Goal: Task Accomplishment & Management: Manage account settings

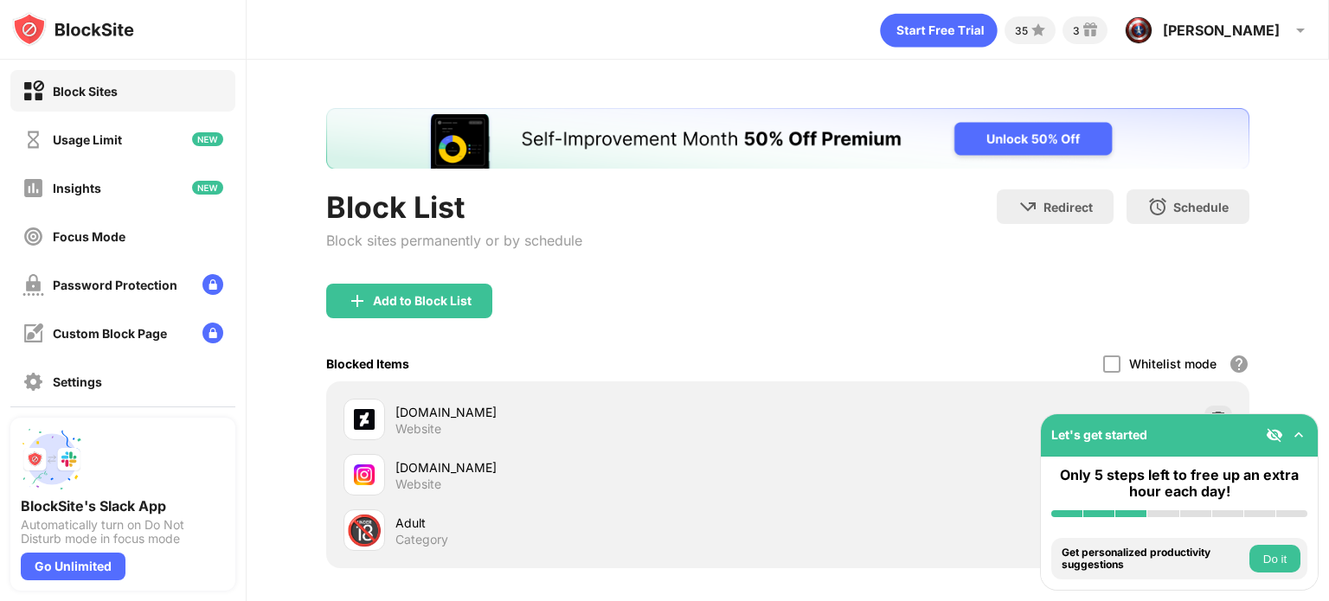
scroll to position [163, 0]
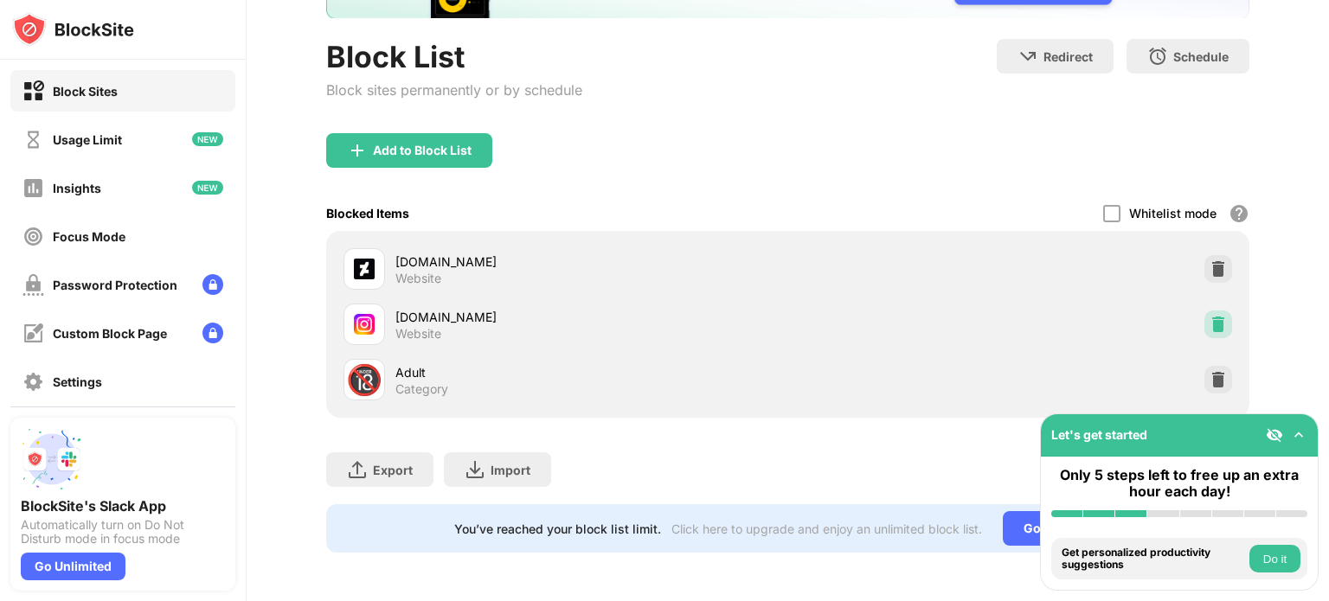
click at [1210, 316] on img at bounding box center [1218, 324] width 17 height 17
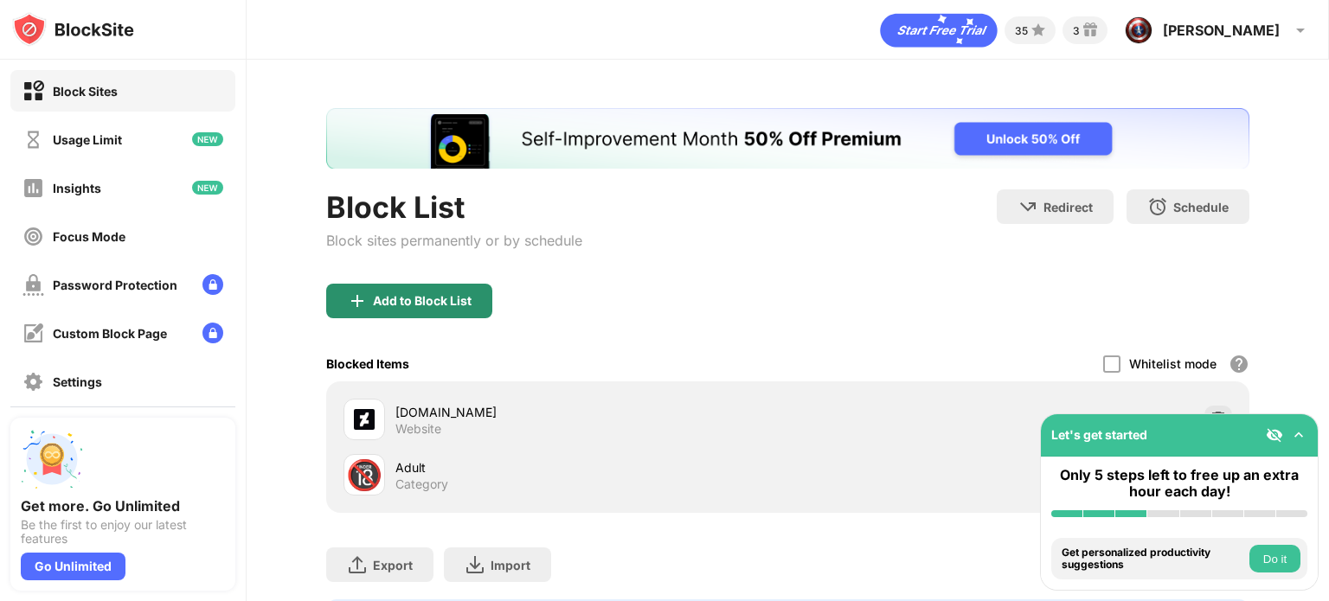
click at [426, 290] on div "Add to Block List" at bounding box center [409, 301] width 166 height 35
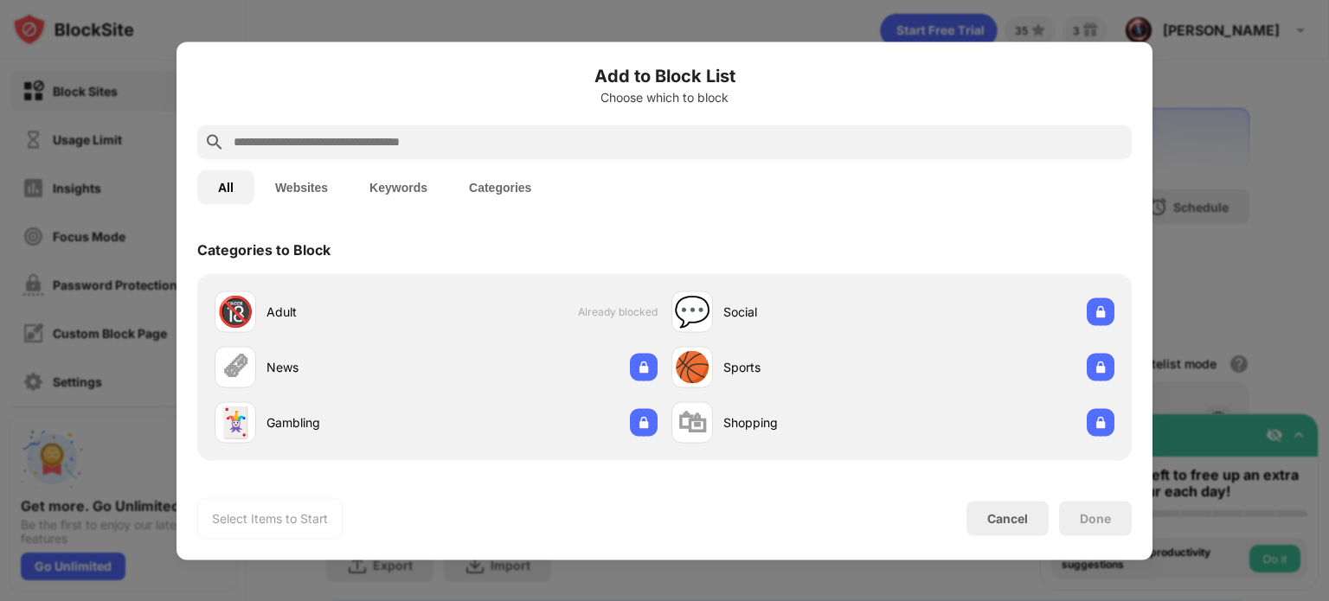
click at [437, 149] on input "text" at bounding box center [678, 142] width 893 height 21
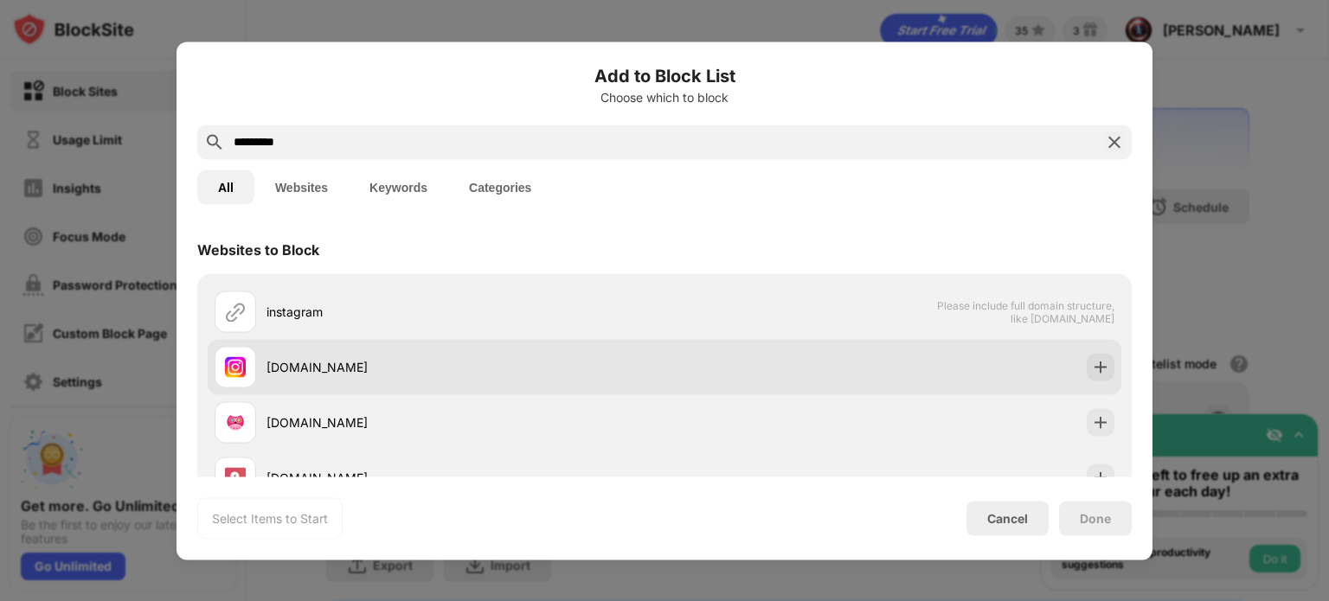
type input "*********"
click at [327, 358] on div "[DOMAIN_NAME]" at bounding box center [466, 367] width 398 height 18
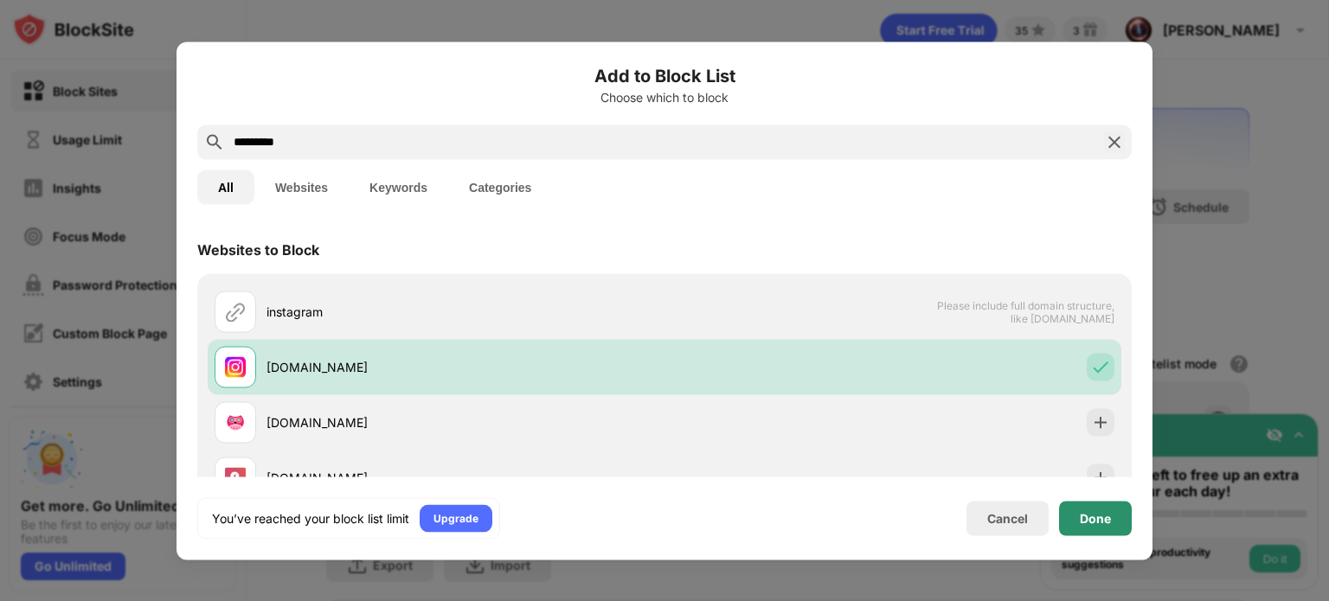
click at [1099, 523] on div "Done" at bounding box center [1095, 518] width 31 height 14
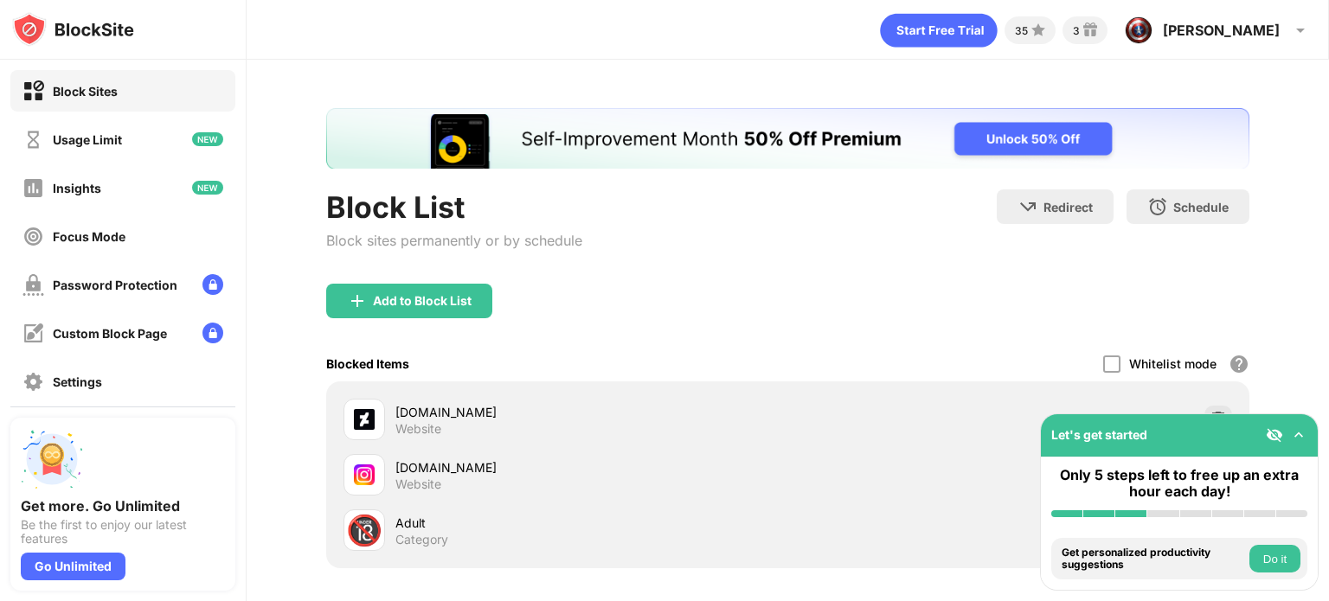
click at [907, 286] on div "Add to Block List" at bounding box center [787, 315] width 923 height 62
